Goal: Information Seeking & Learning: Check status

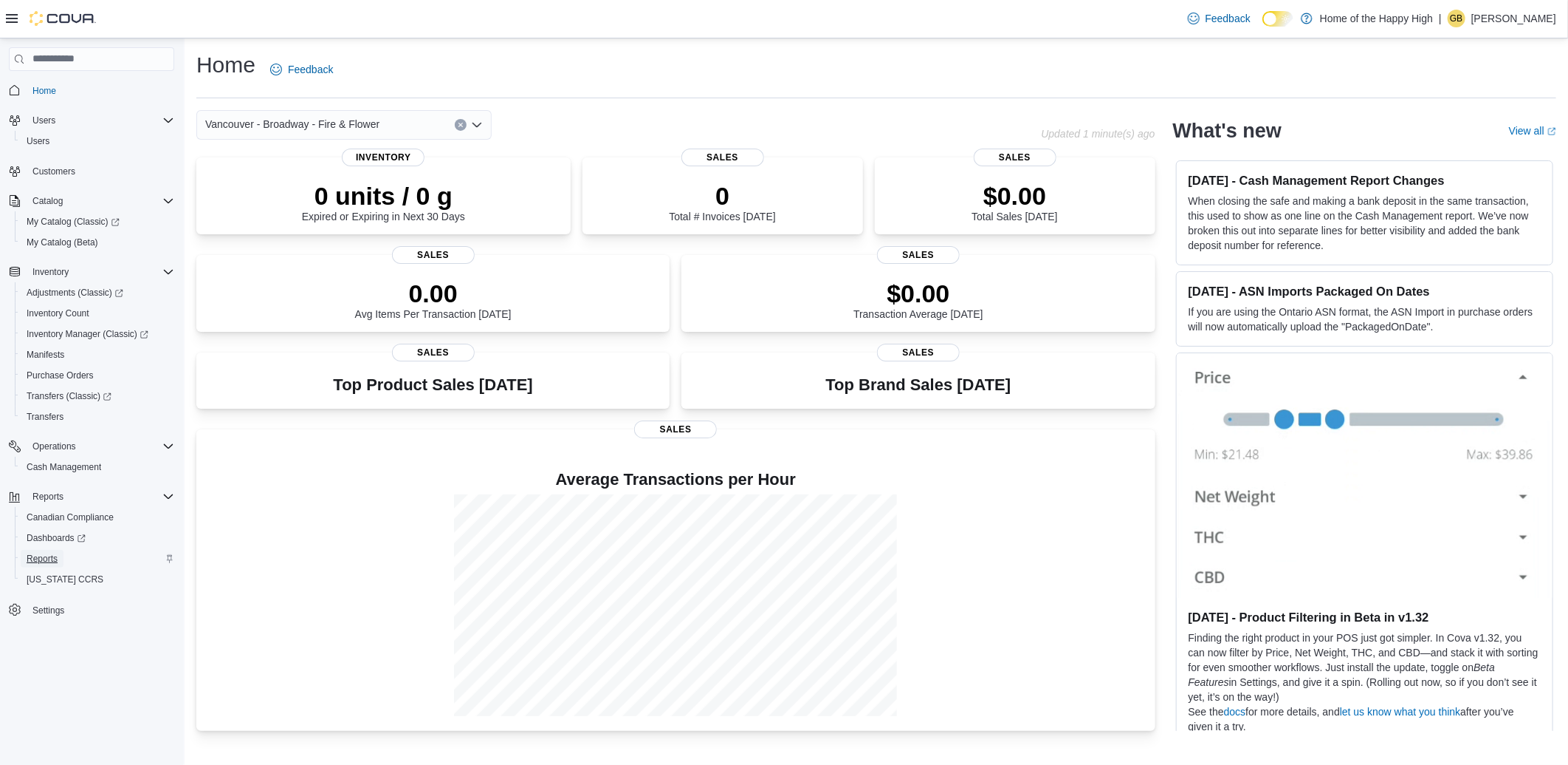
click at [39, 552] on span "Reports" at bounding box center [42, 558] width 31 height 12
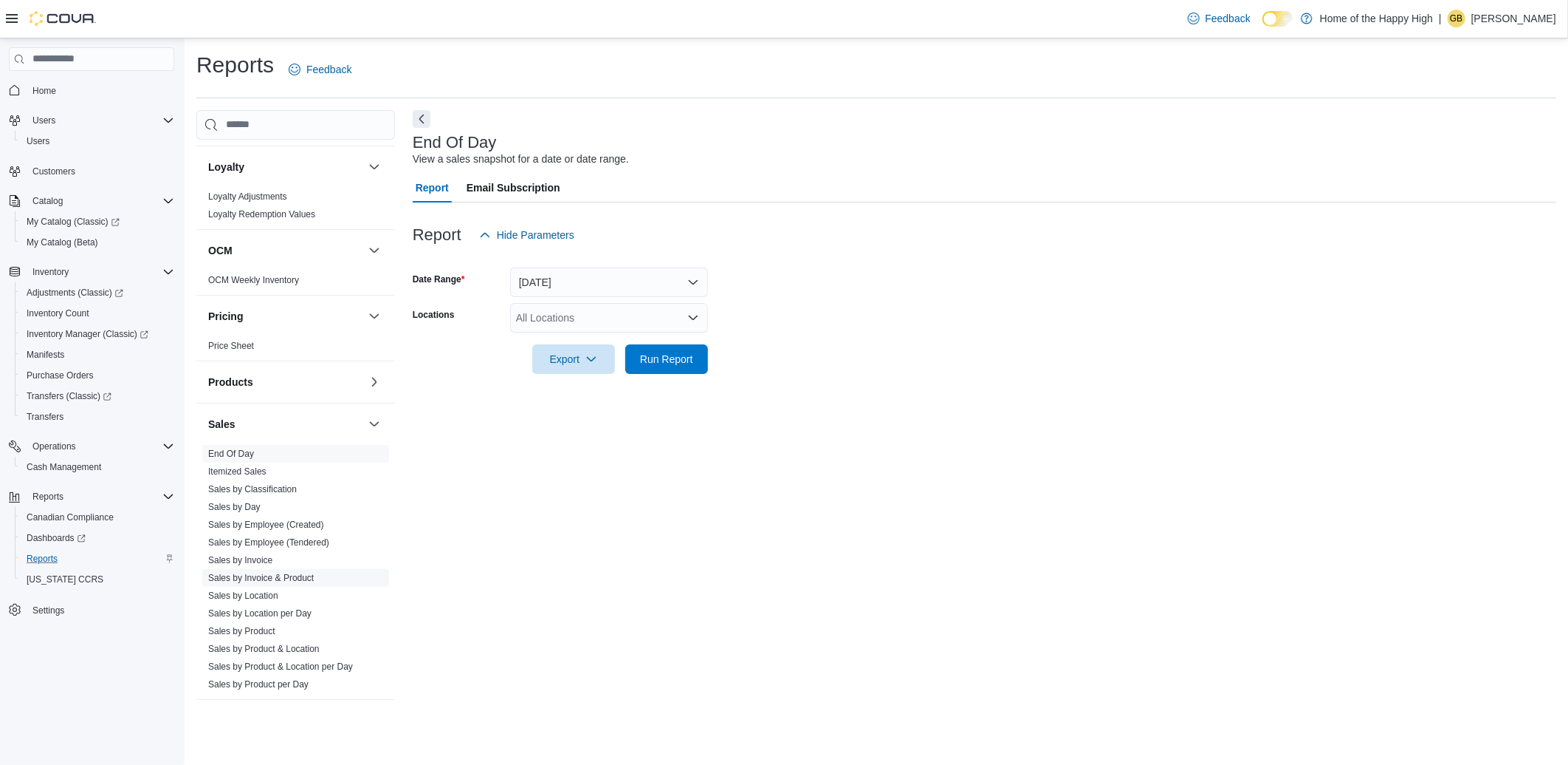
scroll to position [656, 0]
click at [256, 506] on link "Sales by Day" at bounding box center [235, 504] width 53 height 10
